Goal: Transaction & Acquisition: Book appointment/travel/reservation

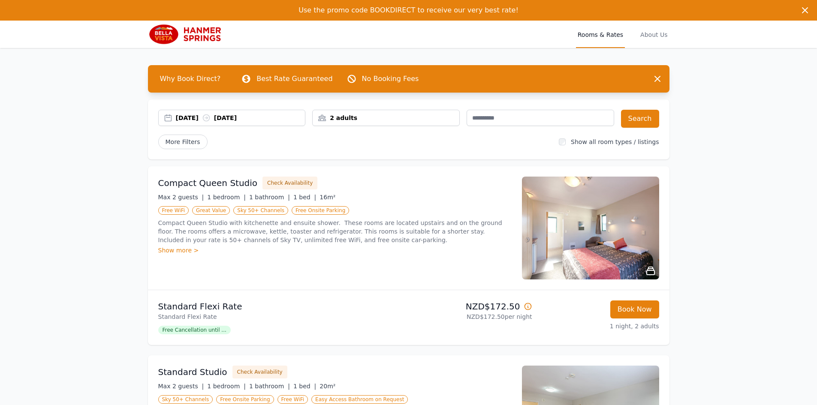
click at [268, 119] on div "[DATE] [DATE]" at bounding box center [240, 118] width 129 height 9
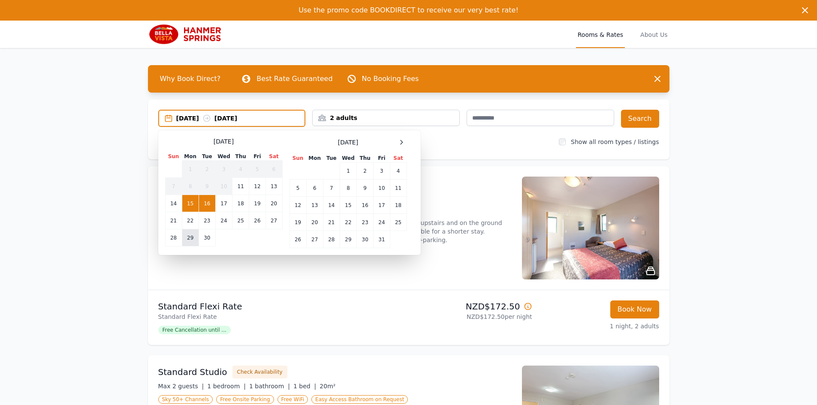
click at [186, 242] on td "29" at bounding box center [190, 237] width 17 height 17
click at [346, 171] on td "1" at bounding box center [347, 170] width 17 height 17
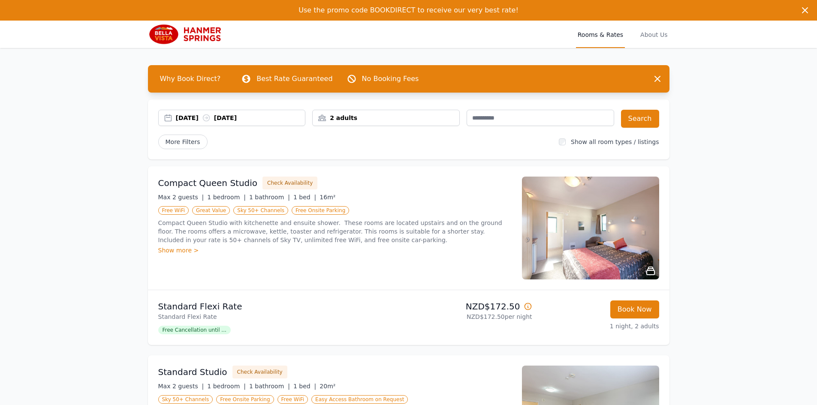
click at [355, 114] on div "2 adults" at bounding box center [385, 118] width 147 height 9
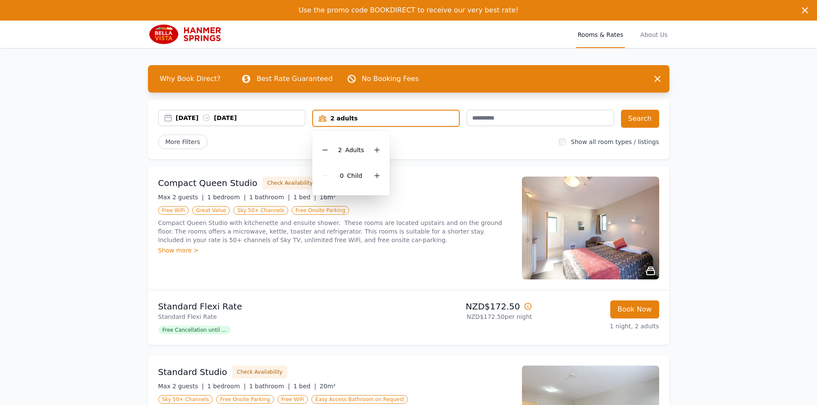
click at [355, 114] on div "2 adults" at bounding box center [385, 118] width 147 height 17
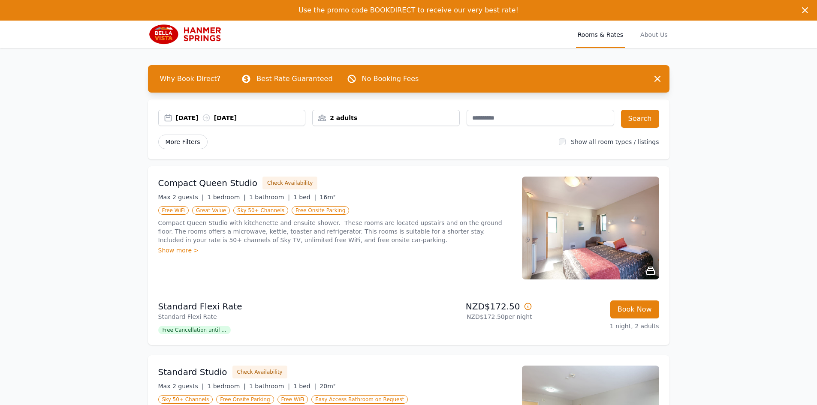
click at [189, 144] on span "More Filters" at bounding box center [182, 142] width 49 height 15
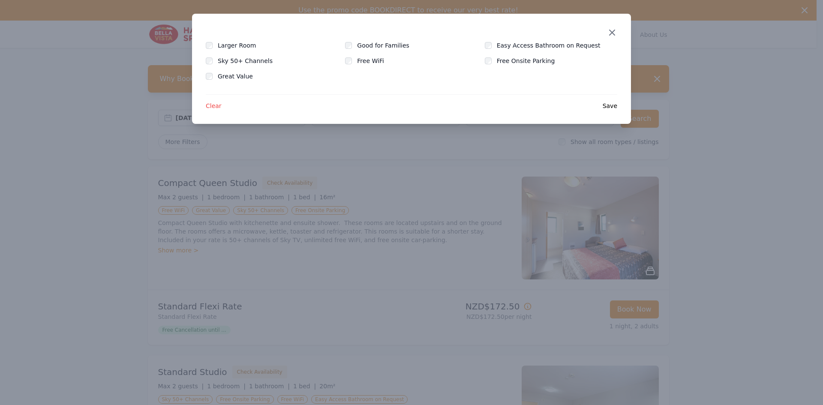
click at [616, 31] on icon "button" at bounding box center [612, 32] width 10 height 10
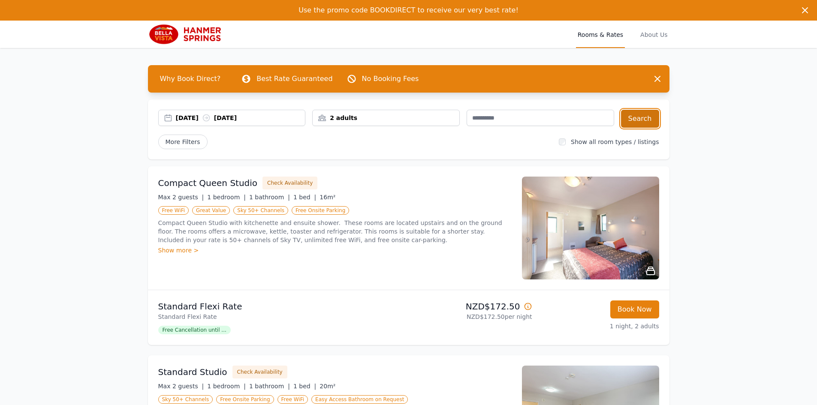
click at [637, 123] on button "Search" at bounding box center [640, 119] width 38 height 18
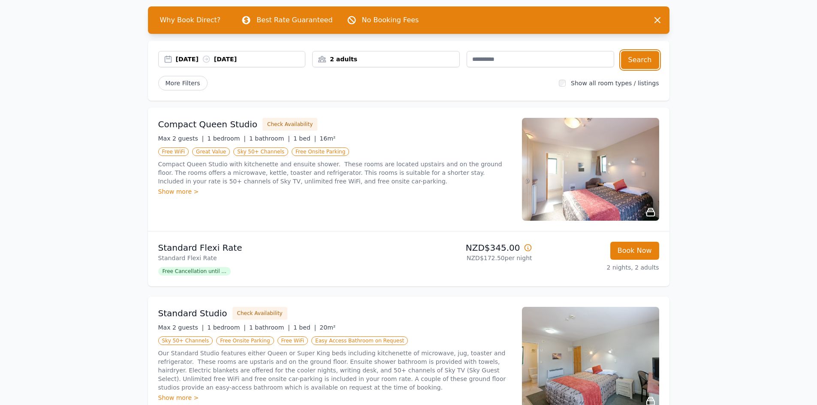
scroll to position [43, 0]
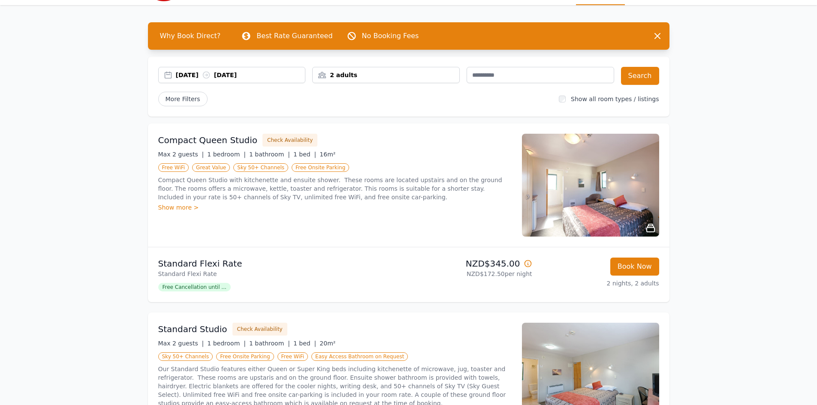
click at [176, 207] on div "Show more >" at bounding box center [334, 207] width 353 height 9
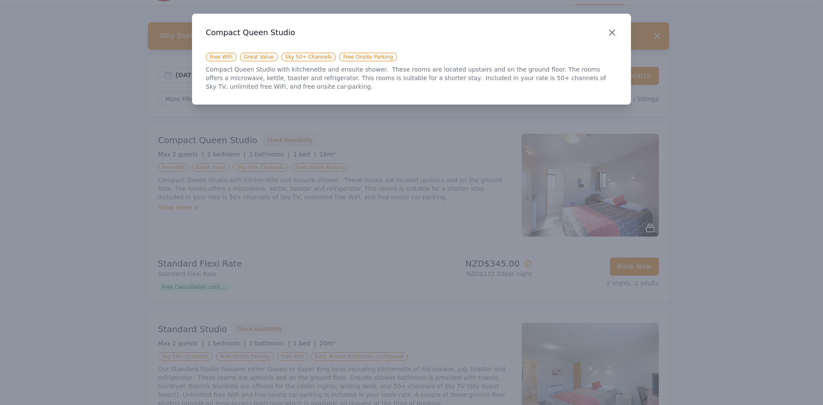
click at [613, 31] on icon "button" at bounding box center [612, 32] width 10 height 10
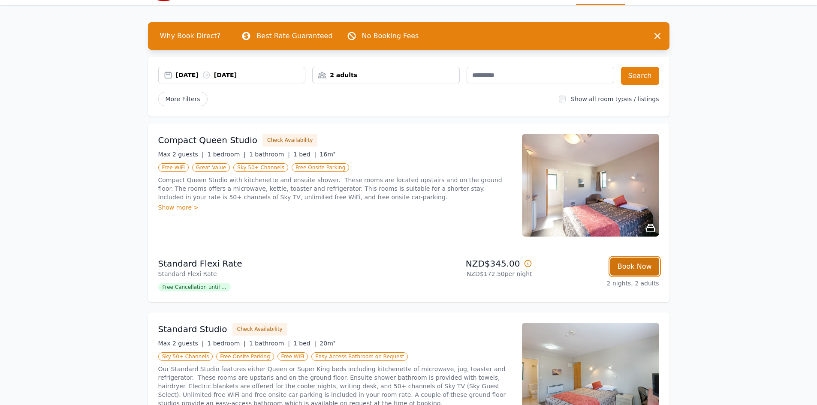
click at [635, 268] on button "Book Now" at bounding box center [634, 267] width 49 height 18
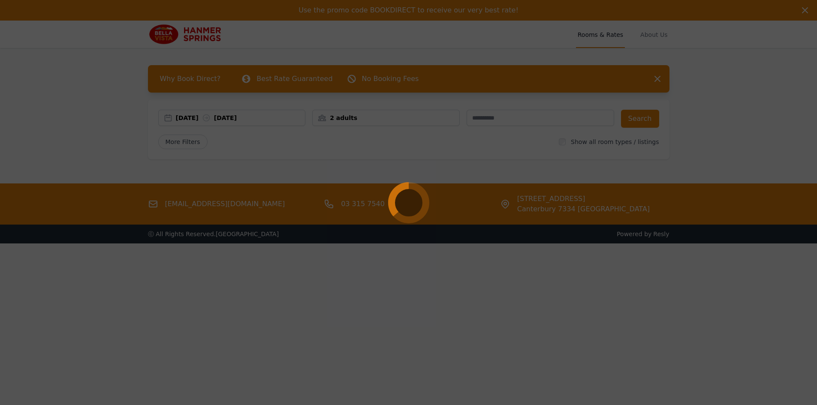
select select "**"
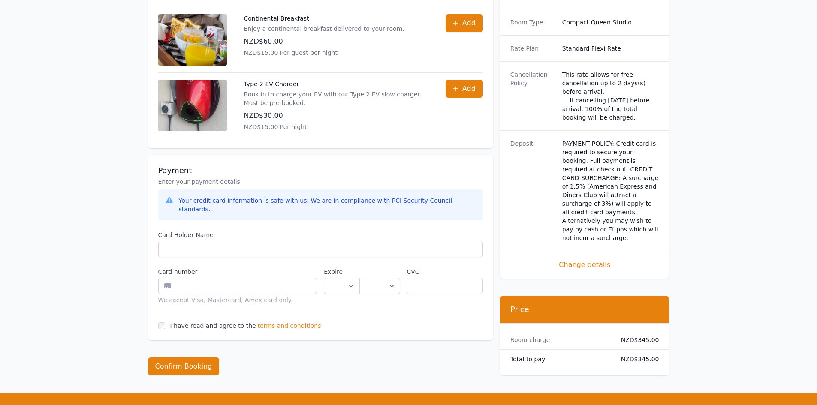
scroll to position [472, 0]
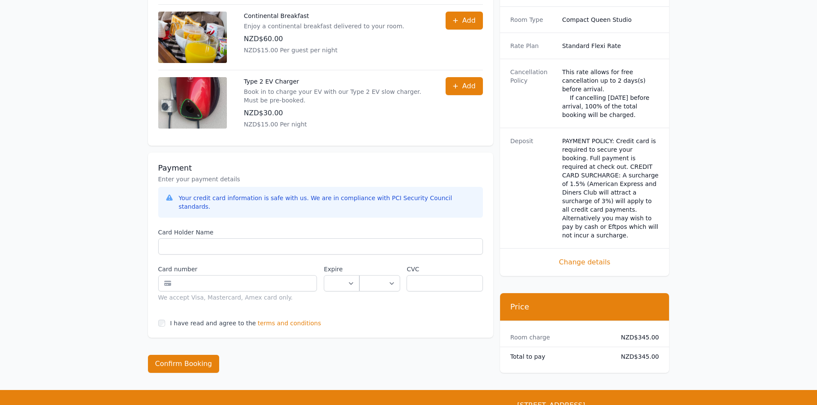
scroll to position [41, 0]
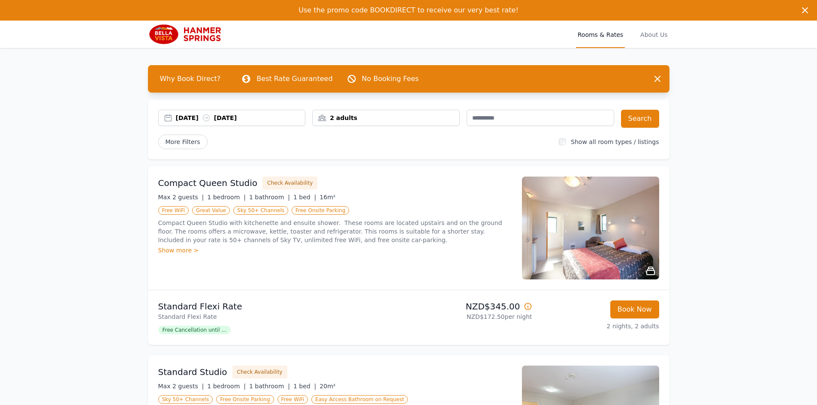
click at [182, 252] on div "Show more >" at bounding box center [334, 250] width 353 height 9
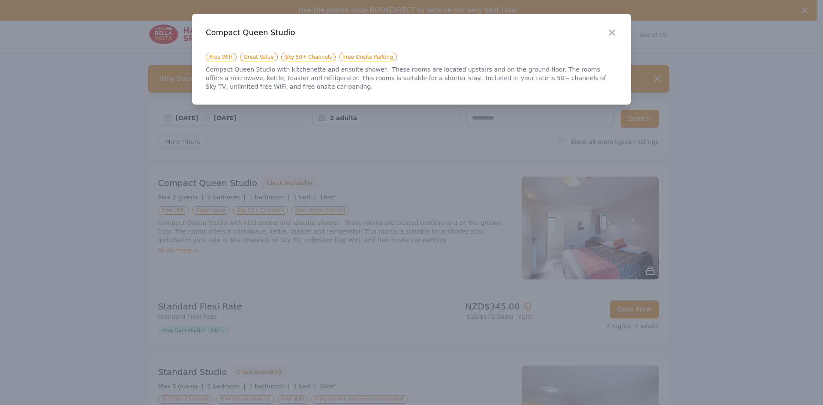
click at [394, 234] on div at bounding box center [411, 202] width 823 height 405
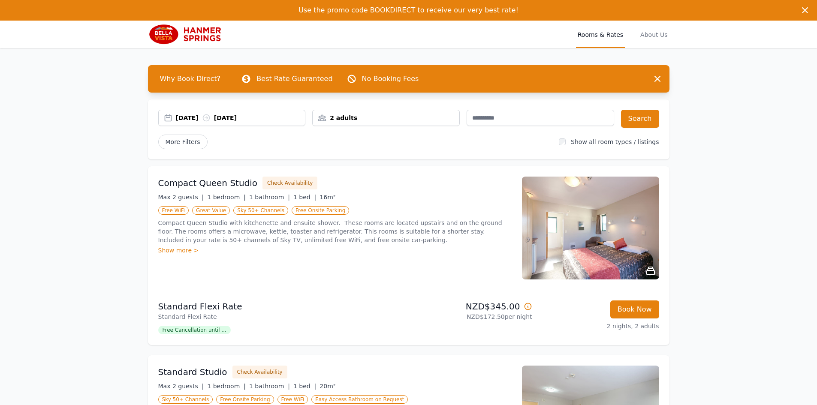
click at [369, 119] on div "2 adults" at bounding box center [385, 118] width 147 height 9
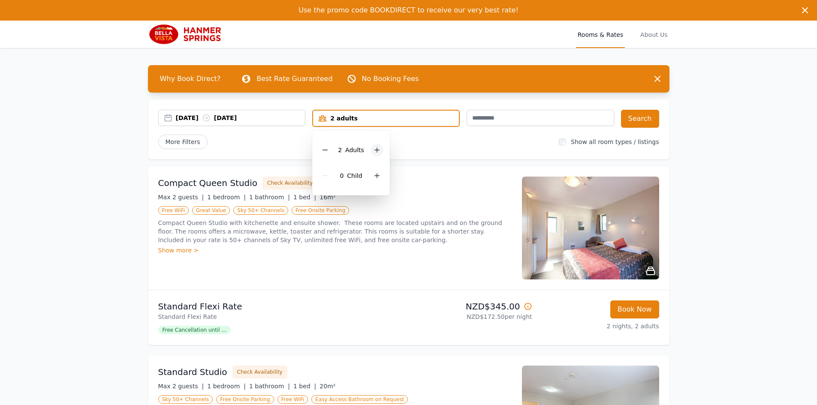
click at [375, 149] on icon at bounding box center [376, 150] width 7 height 7
click at [637, 119] on button "Search" at bounding box center [640, 119] width 38 height 18
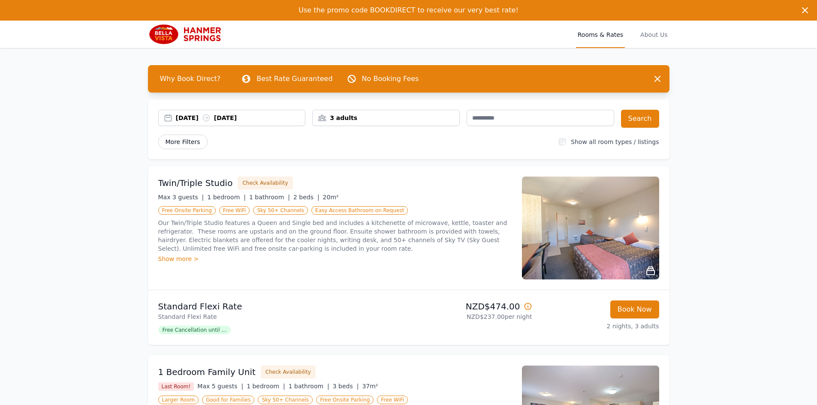
click at [192, 139] on span "More Filters" at bounding box center [182, 142] width 49 height 15
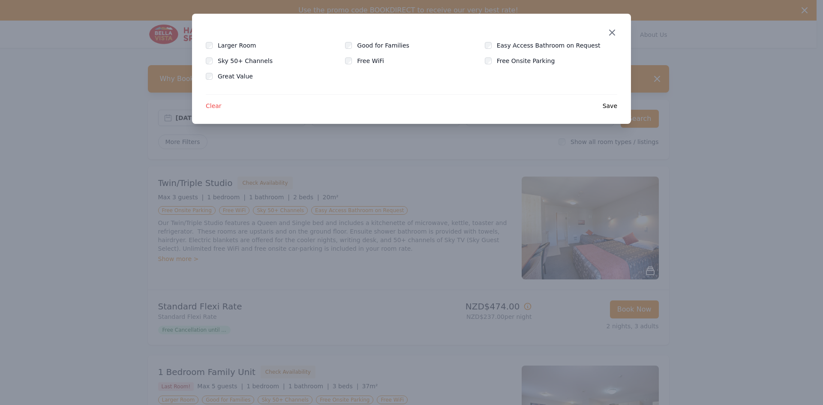
click at [615, 31] on icon "button" at bounding box center [612, 32] width 10 height 10
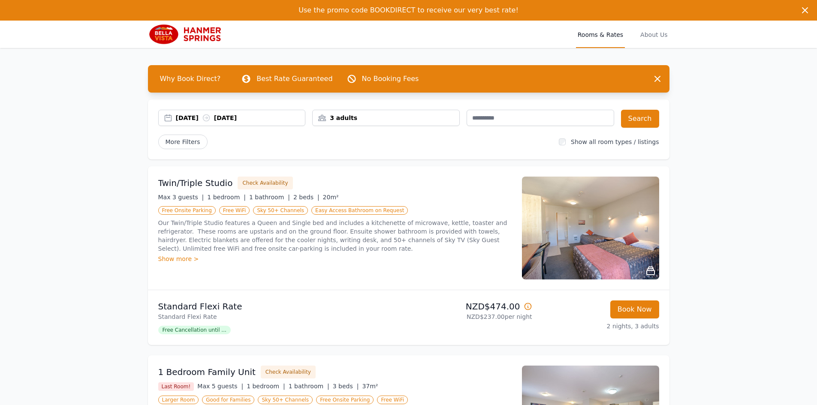
drag, startPoint x: 372, startPoint y: 115, endPoint x: 367, endPoint y: 120, distance: 6.7
click at [371, 115] on div "3 adults" at bounding box center [385, 118] width 147 height 9
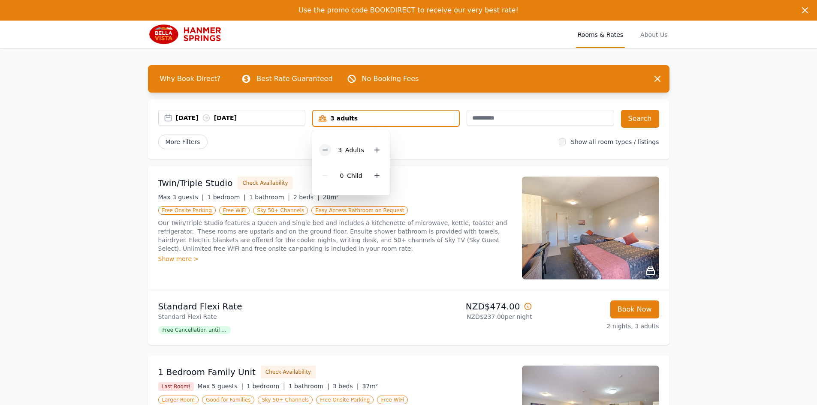
click at [326, 148] on icon at bounding box center [324, 150] width 7 height 7
click at [641, 117] on button "Search" at bounding box center [640, 119] width 38 height 18
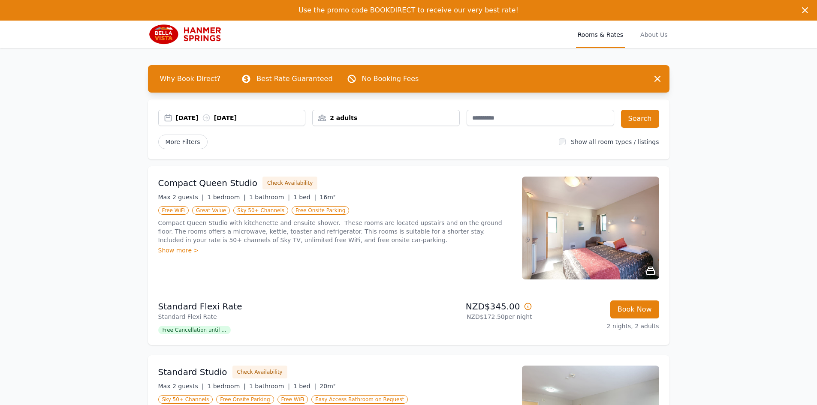
click at [547, 262] on img at bounding box center [590, 228] width 137 height 103
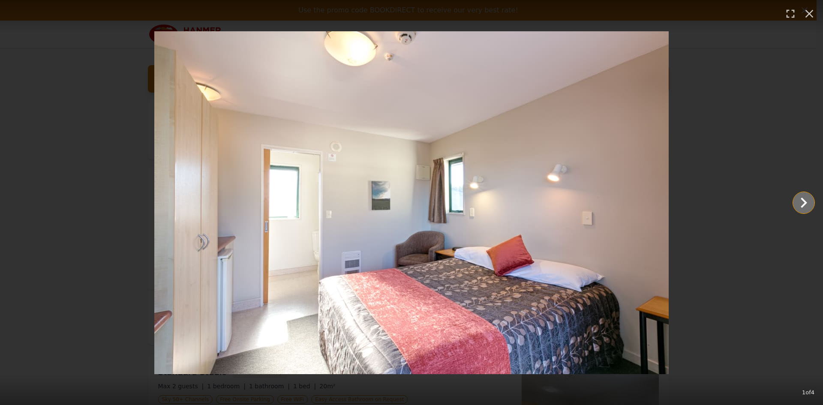
click at [804, 209] on icon "Show slide 2 of 4" at bounding box center [803, 202] width 21 height 21
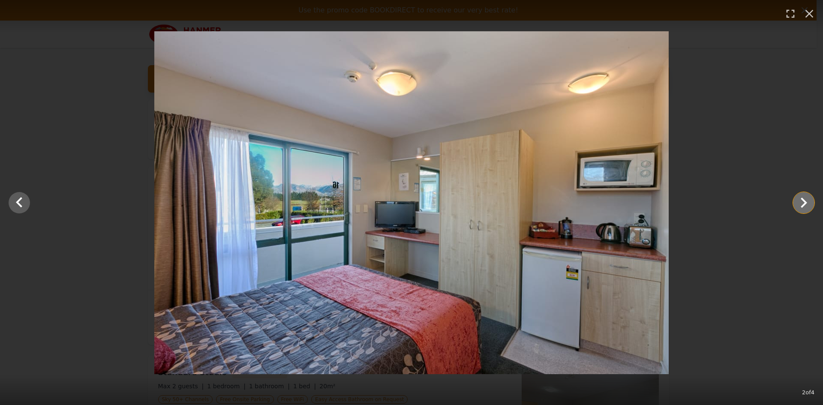
click at [804, 209] on icon "Show slide 3 of 4" at bounding box center [803, 202] width 21 height 21
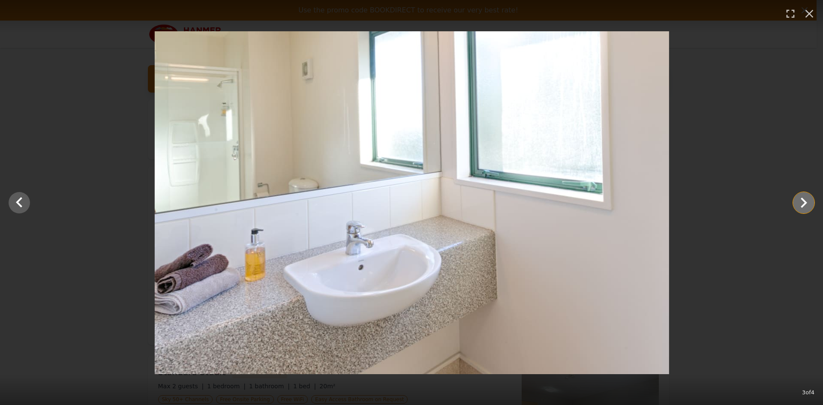
click at [804, 209] on icon "Show slide 4 of 4" at bounding box center [803, 202] width 21 height 21
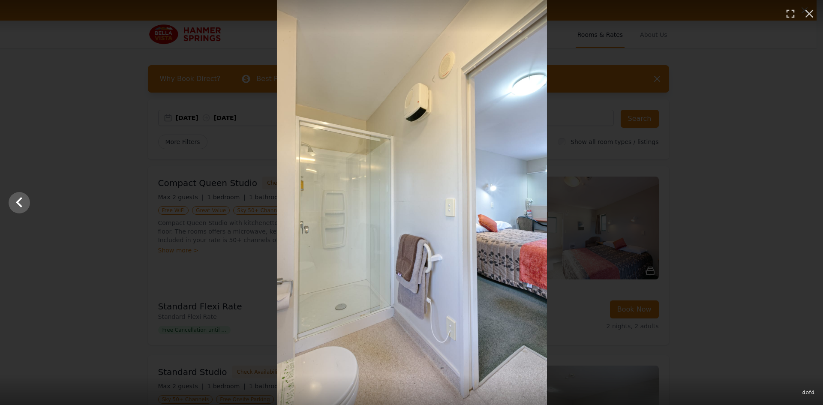
click at [804, 209] on div at bounding box center [411, 202] width 823 height 405
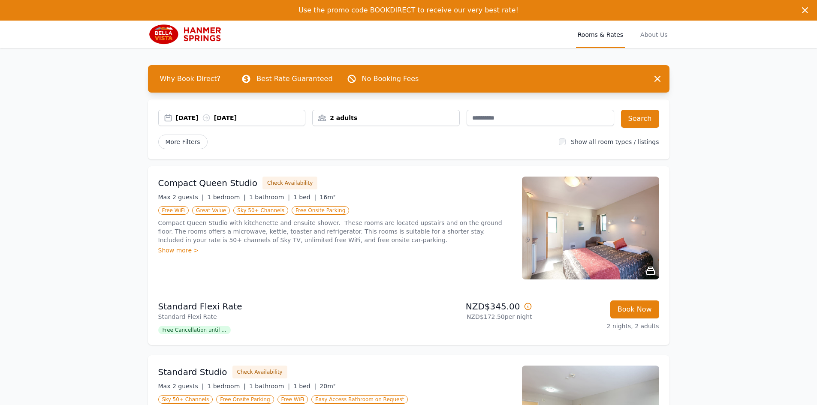
click at [196, 40] on img at bounding box center [189, 34] width 82 height 21
